Goal: Information Seeking & Learning: Learn about a topic

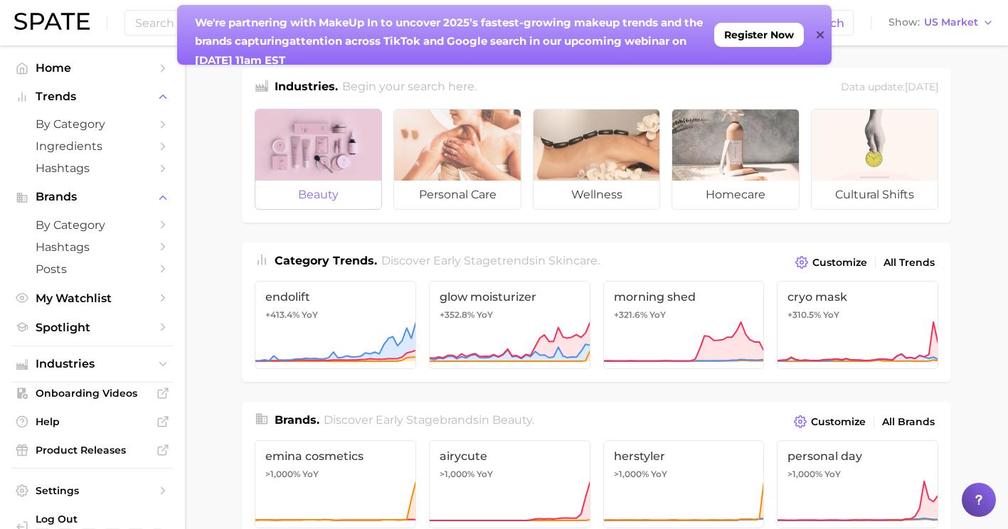
click at [274, 180] on div at bounding box center [318, 144] width 126 height 71
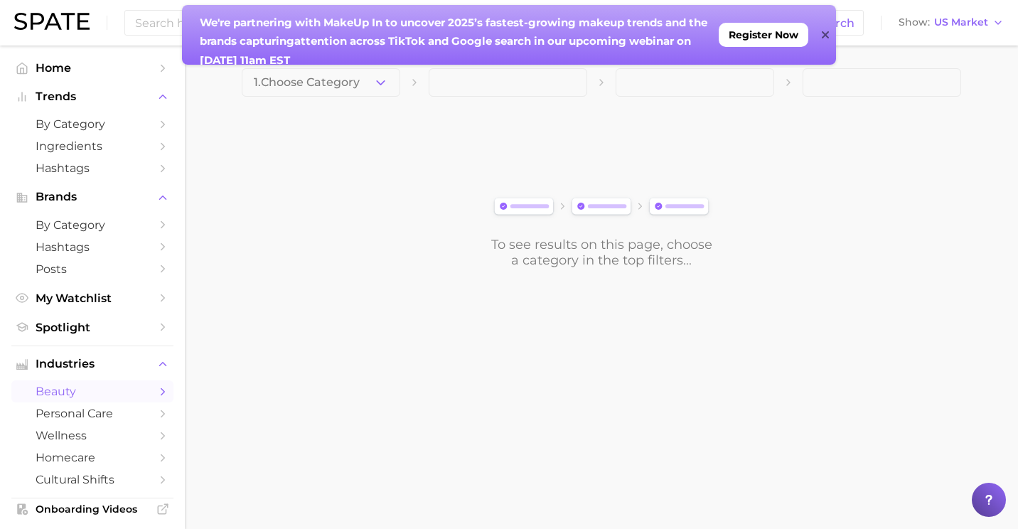
click at [828, 33] on icon at bounding box center [824, 34] width 7 height 7
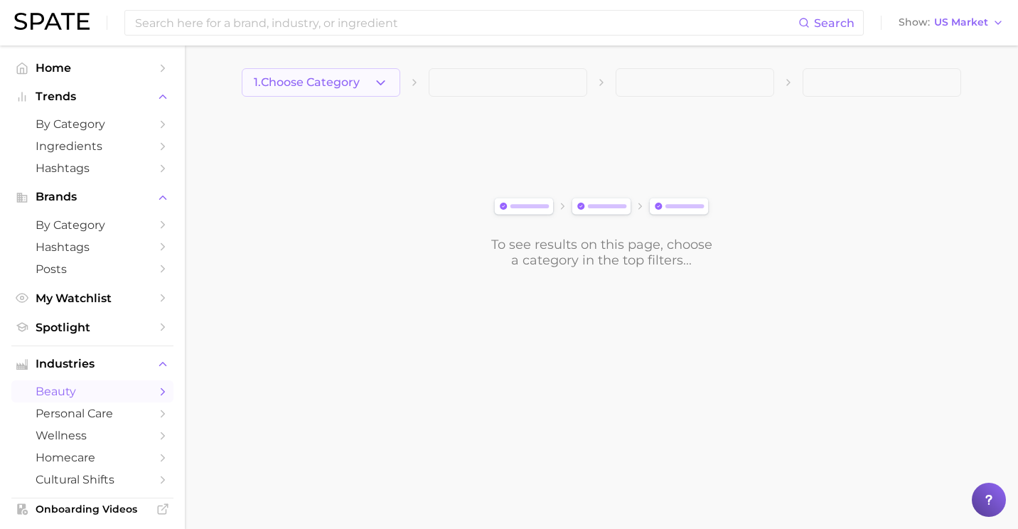
click at [363, 91] on button "1. Choose Category" at bounding box center [321, 82] width 159 height 28
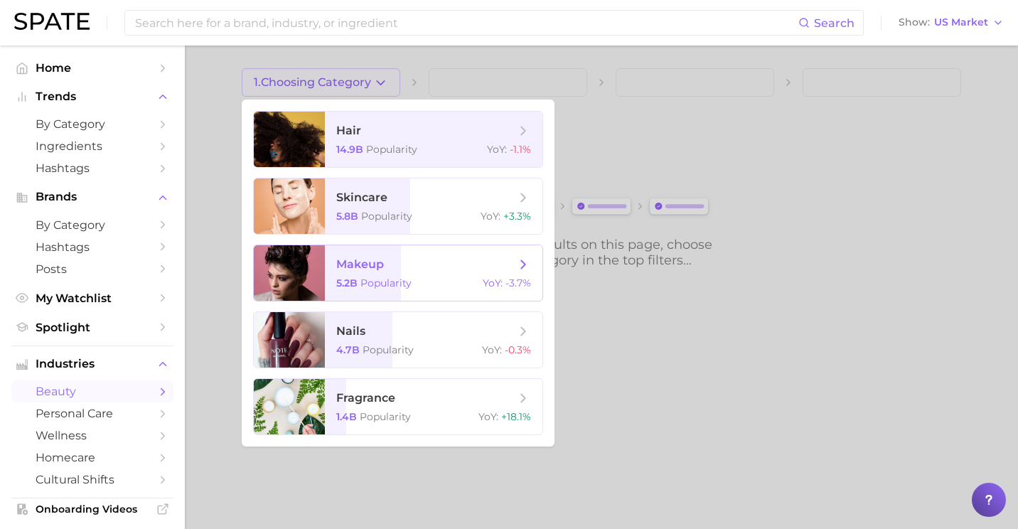
click at [397, 264] on span "makeup" at bounding box center [425, 265] width 179 height 16
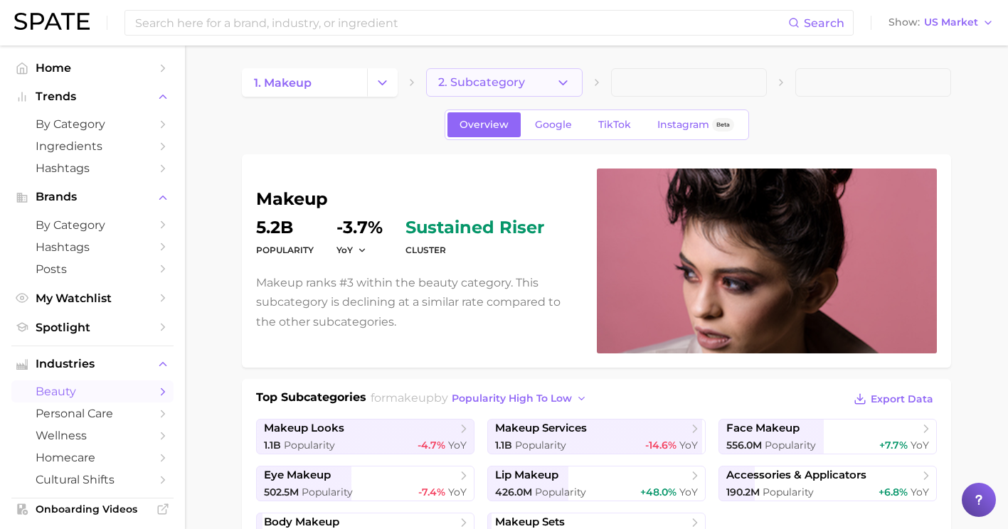
click at [560, 83] on icon "button" at bounding box center [562, 82] width 15 height 15
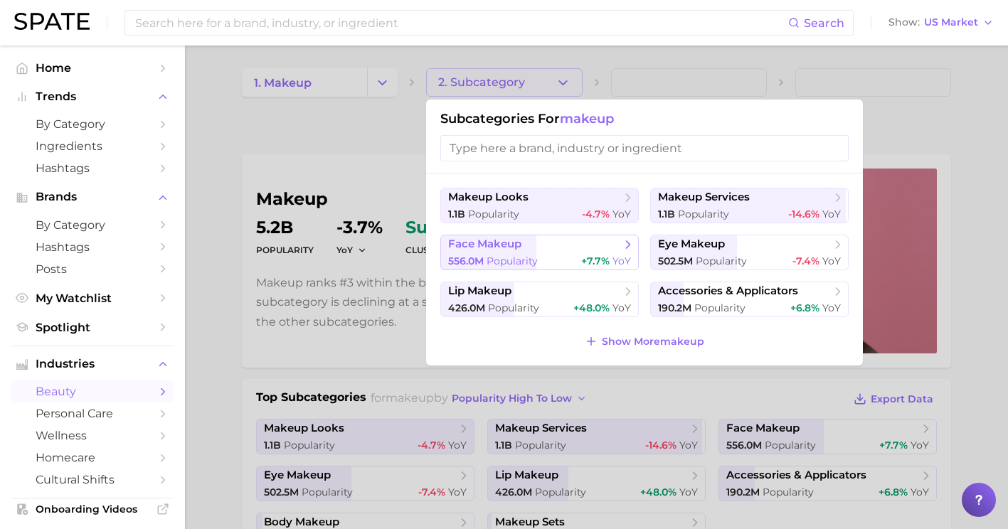
click at [540, 255] on div "556.0m Popularity +7.7% YoY" at bounding box center [539, 262] width 183 height 14
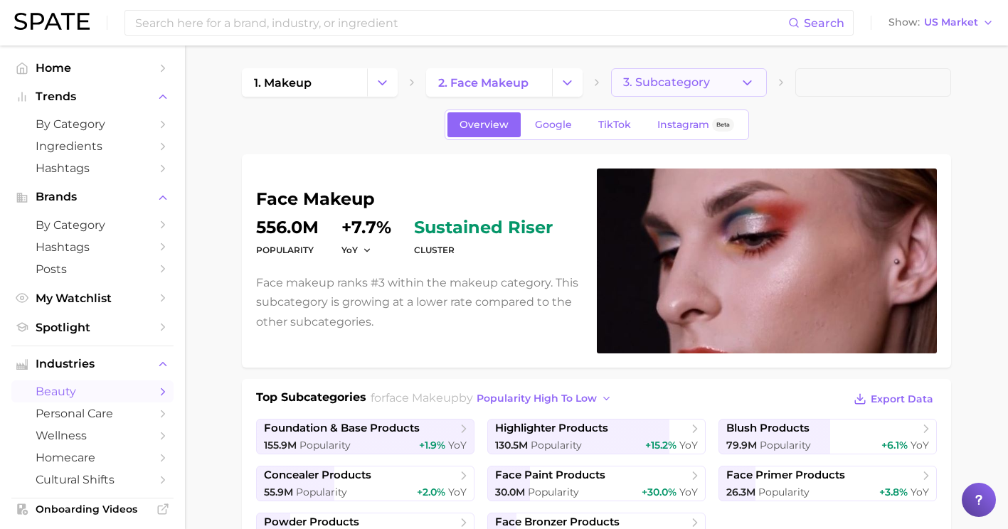
click at [761, 85] on button "3. Subcategory" at bounding box center [689, 82] width 156 height 28
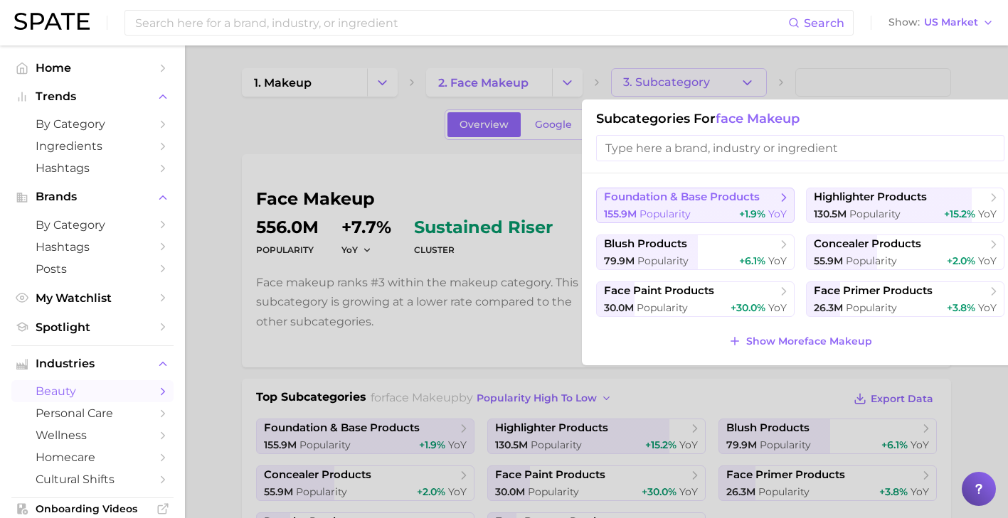
click at [730, 202] on span "foundation & base products" at bounding box center [682, 198] width 156 height 14
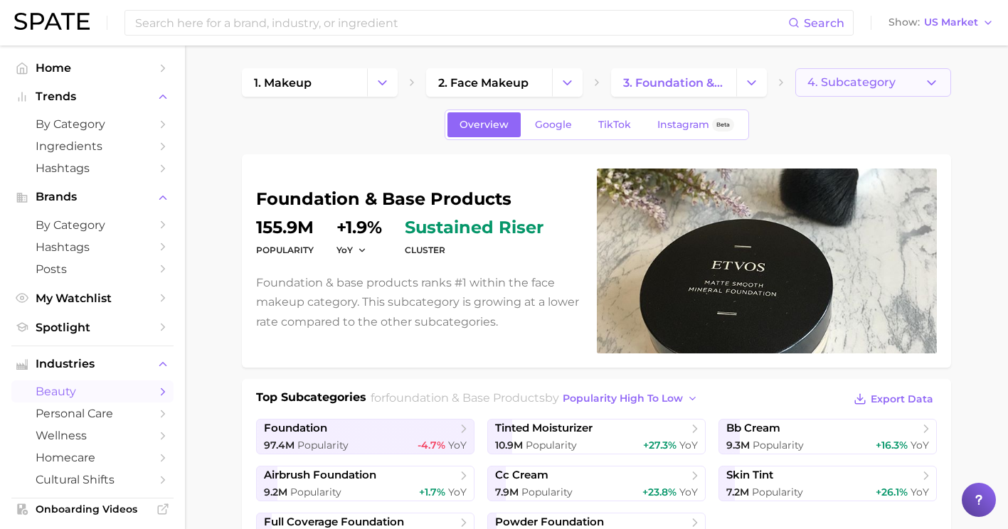
click at [932, 82] on icon "button" at bounding box center [931, 82] width 15 height 15
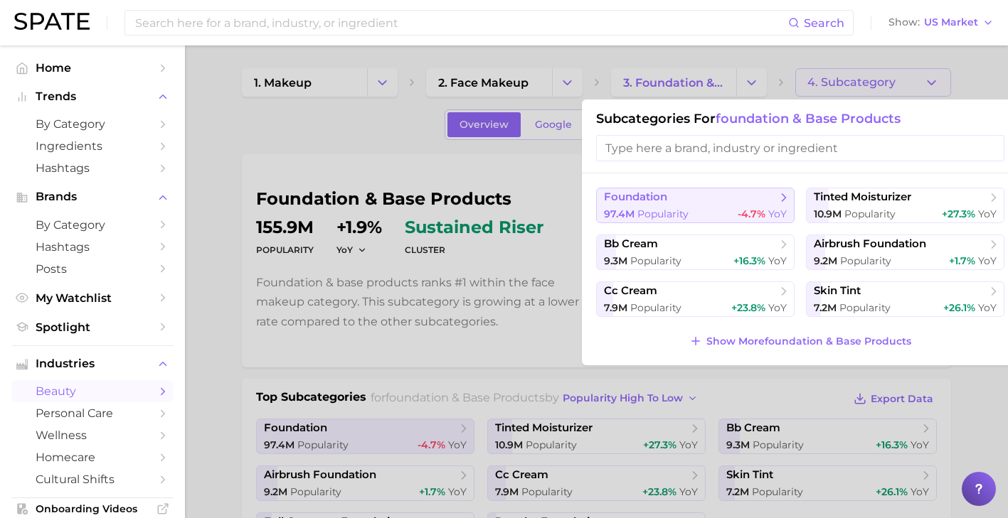
click at [749, 221] on button "foundation 97.4m Popularity -4.7% YoY" at bounding box center [695, 206] width 198 height 36
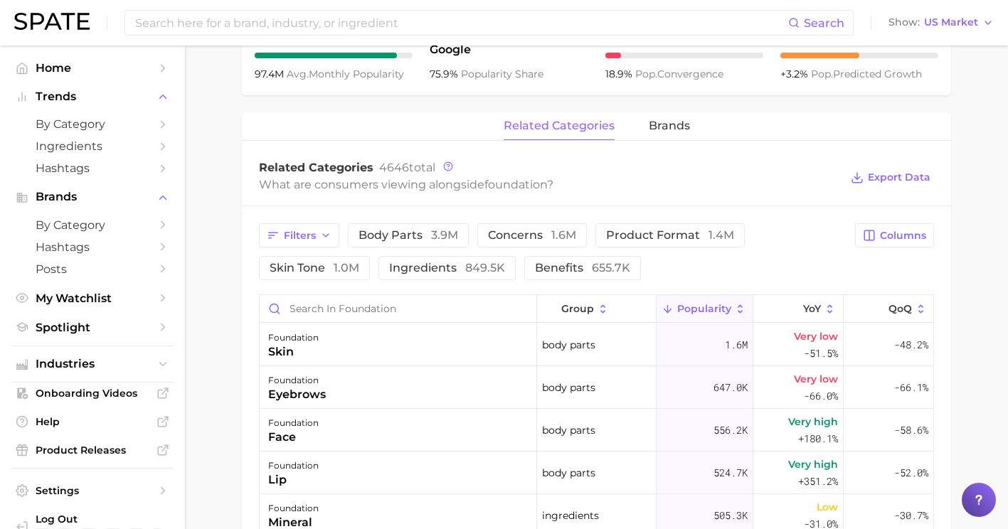
scroll to position [595, 0]
click at [606, 235] on span "product format 1.4m" at bounding box center [670, 233] width 128 height 11
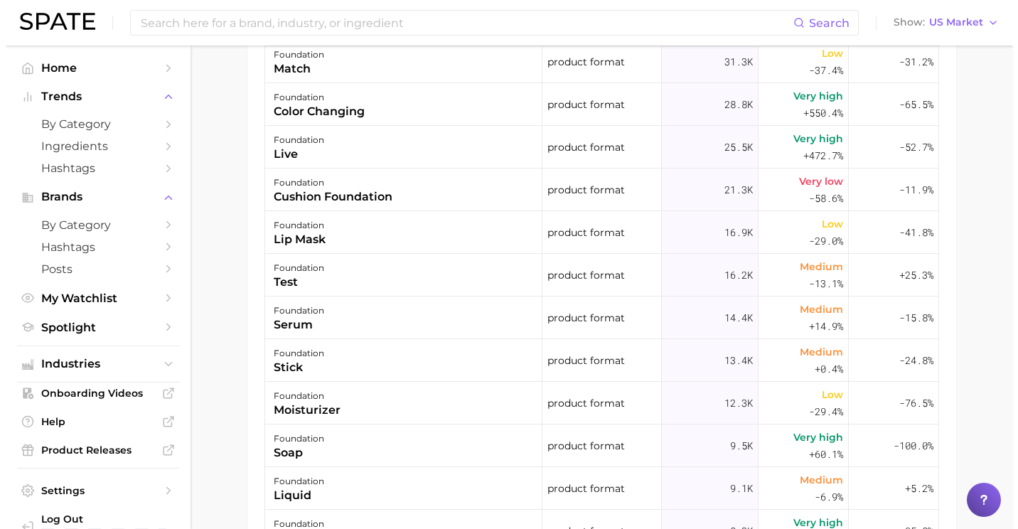
scroll to position [478, 0]
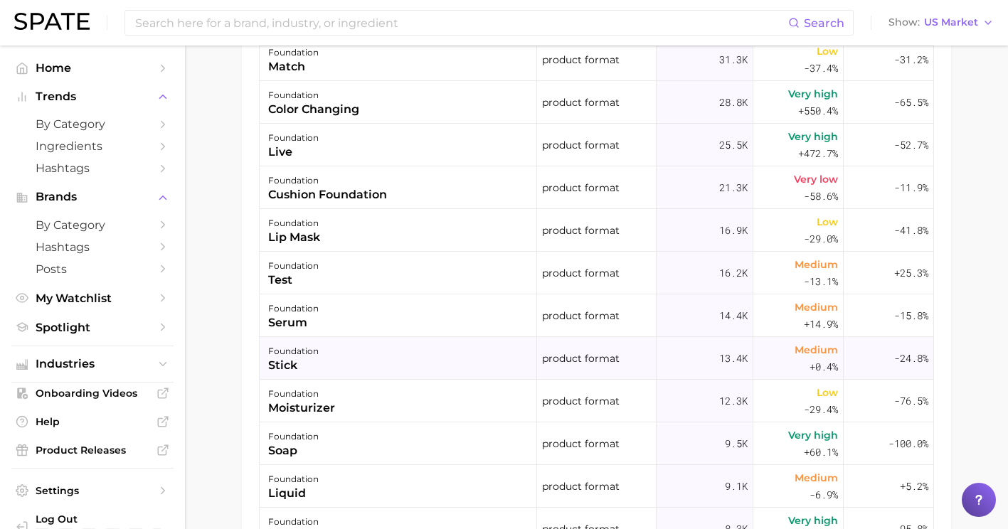
click at [415, 354] on div "foundation stick" at bounding box center [398, 358] width 277 height 43
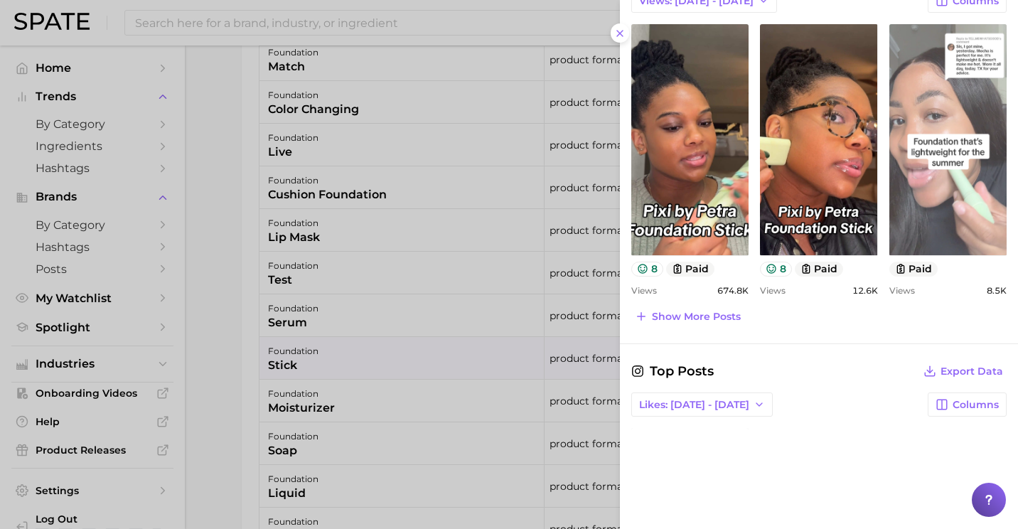
scroll to position [852, 0]
